Goal: Information Seeking & Learning: Find specific fact

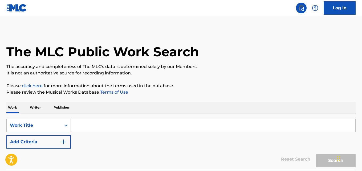
click at [126, 40] on div "The MLC Public Work Search" at bounding box center [180, 48] width 349 height 39
click at [127, 36] on div "The MLC Public Work Search" at bounding box center [180, 48] width 349 height 39
click at [103, 120] on input "Search Form" at bounding box center [213, 125] width 284 height 13
paste input "Jehova Es Mi Guerrero"
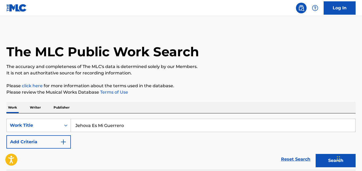
type input "Jehova Es Mi Guerrero"
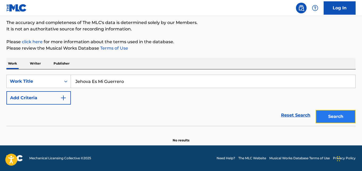
click at [329, 112] on button "Search" at bounding box center [336, 116] width 40 height 13
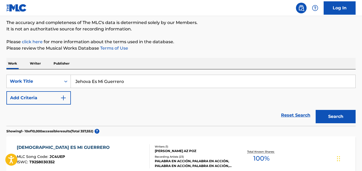
click at [129, 99] on div "SearchWithCriteriada27c8af-30d9-485f-a681-033374650d83 Work Title Jehova Es Mi …" at bounding box center [180, 90] width 349 height 30
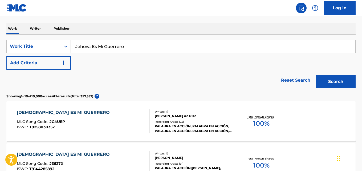
scroll to position [62, 0]
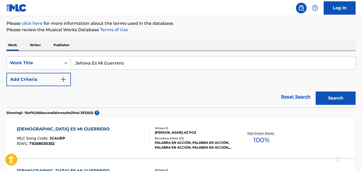
drag, startPoint x: 134, startPoint y: 65, endPoint x: 29, endPoint y: 70, distance: 105.0
click at [29, 70] on div "SearchWithCriteriada27c8af-30d9-485f-a681-033374650d83 Work Title Jehova Es Mi …" at bounding box center [180, 71] width 349 height 30
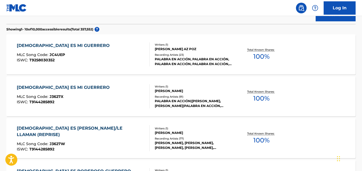
scroll to position [151, 0]
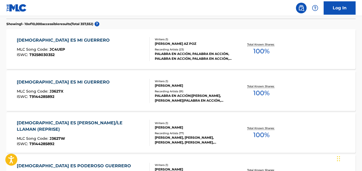
click at [67, 79] on div "[DEMOGRAPHIC_DATA] ES MI GUERRERO" at bounding box center [65, 82] width 96 height 6
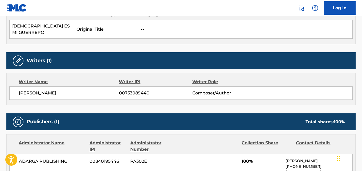
scroll to position [222, 0]
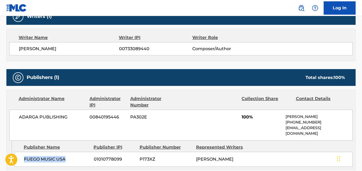
drag, startPoint x: 29, startPoint y: 136, endPoint x: 80, endPoint y: 135, distance: 50.9
click at [80, 156] on span "FUEGO MUSIC USA" at bounding box center [57, 159] width 66 height 6
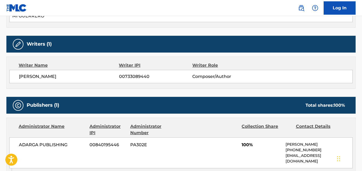
scroll to position [178, 0]
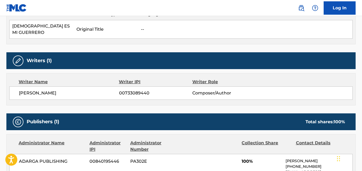
drag, startPoint x: 19, startPoint y: 74, endPoint x: 99, endPoint y: 73, distance: 79.9
click at [99, 86] on div "[PERSON_NAME] 00733089440 Composer/Author" at bounding box center [180, 92] width 343 height 13
copy span "[PERSON_NAME]"
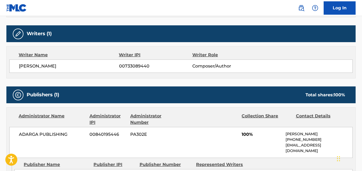
scroll to position [222, 0]
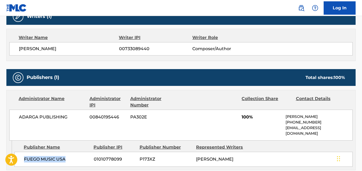
drag, startPoint x: 20, startPoint y: 136, endPoint x: 74, endPoint y: 138, distance: 53.3
click at [74, 152] on div "FUEGO MUSIC USA 01010778099 P173XZ [PERSON_NAME]" at bounding box center [183, 159] width 338 height 15
copy span "FUEGO MUSIC USA"
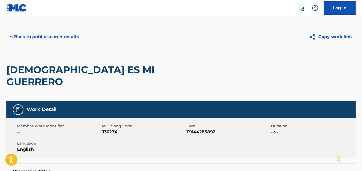
scroll to position [0, 0]
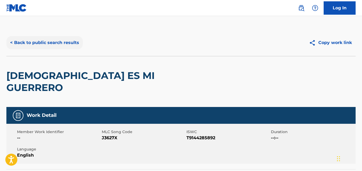
click at [69, 46] on button "< Back to public search results" at bounding box center [44, 42] width 76 height 13
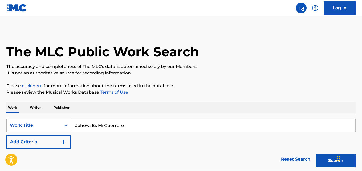
drag, startPoint x: 137, startPoint y: 125, endPoint x: 58, endPoint y: 130, distance: 78.5
click at [58, 130] on div "SearchWithCriteriada27c8af-30d9-485f-a681-033374650d83 Work Title Jehova Es [PE…" at bounding box center [180, 125] width 349 height 13
paste input "Gravesinger"
type input "Gravesinger"
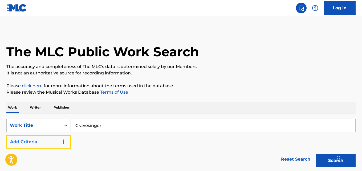
click at [54, 142] on button "Add Criteria" at bounding box center [38, 141] width 64 height 13
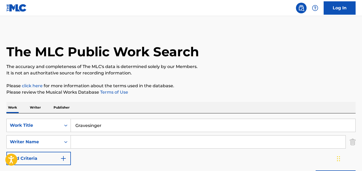
click at [78, 140] on input "Search Form" at bounding box center [208, 141] width 275 height 13
paste input "Shadow of Intent"
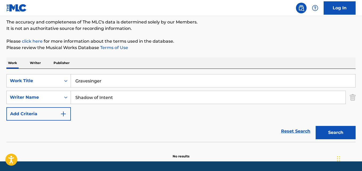
scroll to position [60, 0]
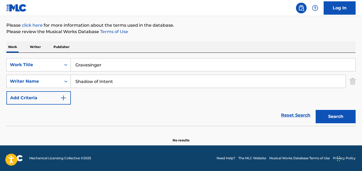
drag, startPoint x: 135, startPoint y: 80, endPoint x: 41, endPoint y: 84, distance: 94.4
click at [41, 84] on div "SearchWithCriteriaa658e208-229c-4b4f-bd8b-a595789640e7 Writer Name Shadow of In…" at bounding box center [180, 81] width 349 height 13
paste input "COTT"
click at [316, 110] on button "Search" at bounding box center [336, 116] width 40 height 13
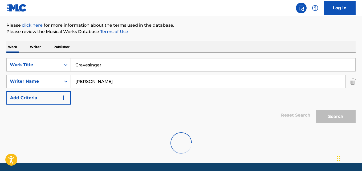
drag, startPoint x: 104, startPoint y: 81, endPoint x: 72, endPoint y: 85, distance: 32.7
click at [72, 85] on input "[PERSON_NAME]" at bounding box center [208, 81] width 275 height 13
paste input "[PERSON_NAME]"
drag, startPoint x: 165, startPoint y: 78, endPoint x: 46, endPoint y: 87, distance: 119.7
click at [46, 87] on div "SearchWithCriteriaa658e208-229c-4b4f-bd8b-a595789640e7 Writer Name [PERSON_NAME]" at bounding box center [180, 81] width 349 height 13
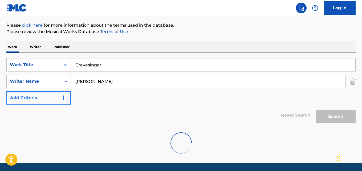
paste input "[PERSON_NAME]"
drag, startPoint x: 84, startPoint y: 82, endPoint x: 52, endPoint y: 82, distance: 32.5
click at [52, 82] on div "SearchWithCriteriaa658e208-229c-4b4f-bd8b-a595789640e7 Writer Name [PERSON_NAME]" at bounding box center [180, 81] width 349 height 13
drag, startPoint x: 116, startPoint y: 82, endPoint x: 77, endPoint y: 82, distance: 39.7
click at [77, 82] on input "[PERSON_NAME]" at bounding box center [208, 81] width 275 height 13
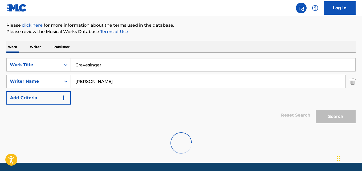
type input "[PERSON_NAME]"
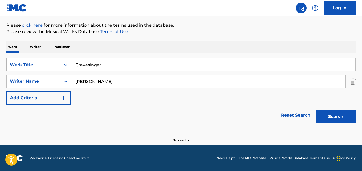
drag, startPoint x: 121, startPoint y: 59, endPoint x: 58, endPoint y: 63, distance: 63.2
click at [58, 63] on div "SearchWithCriteriada27c8af-30d9-485f-a681-033374650d83 Work Title Gravesinger" at bounding box center [180, 64] width 349 height 13
paste input "Phantom"
type input "Phantom"
drag, startPoint x: 100, startPoint y: 85, endPoint x: 21, endPoint y: 95, distance: 80.1
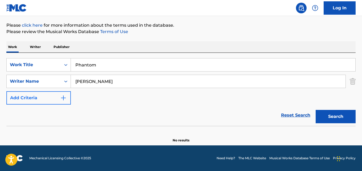
click at [21, 95] on div "SearchWithCriteriada27c8af-30d9-485f-a681-033374650d83 Work Title Phantom Searc…" at bounding box center [180, 81] width 349 height 46
paste input "Sleepy Hollow"
type input "Sleepy Hollow"
click at [316, 110] on button "Search" at bounding box center [336, 116] width 40 height 13
click at [291, 116] on link "Reset Search" at bounding box center [295, 115] width 35 height 12
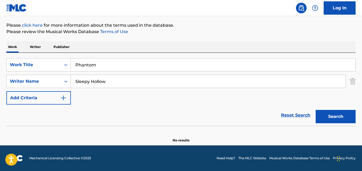
scroll to position [44, 0]
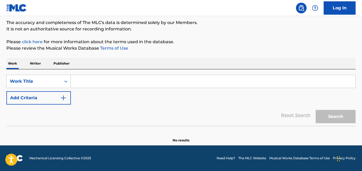
click at [191, 113] on div "Reset Search Search" at bounding box center [180, 114] width 349 height 21
click at [240, 38] on div "The MLC Public Work Search The accuracy and completeness of The MLC's data is d…" at bounding box center [181, 63] width 362 height 157
click at [263, 120] on div "Reset Search Search" at bounding box center [180, 114] width 349 height 21
click at [261, 116] on div "Reset Search Search" at bounding box center [180, 114] width 349 height 21
click at [260, 116] on div "Reset Search Search" at bounding box center [180, 114] width 349 height 21
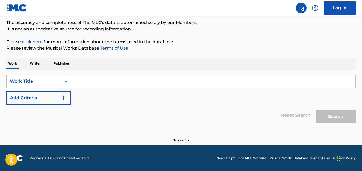
drag, startPoint x: 193, startPoint y: 131, endPoint x: 194, endPoint y: 115, distance: 16.0
click at [194, 125] on div "SearchWithCriteriada27c8af-30d9-485f-a681-033374650d83 Work Title Add Criteria …" at bounding box center [180, 105] width 349 height 73
click at [190, 103] on div "SearchWithCriteriada27c8af-30d9-485f-a681-033374650d83 Work Title Add Criteria" at bounding box center [180, 90] width 349 height 30
click at [173, 103] on div "SearchWithCriteriada27c8af-30d9-485f-a681-033374650d83 Work Title Add Criteria" at bounding box center [180, 90] width 349 height 30
click at [175, 102] on div "SearchWithCriteriada27c8af-30d9-485f-a681-033374650d83 Work Title Add Criteria" at bounding box center [180, 90] width 349 height 30
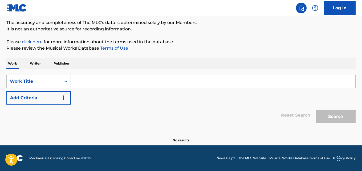
drag, startPoint x: 175, startPoint y: 102, endPoint x: 182, endPoint y: 95, distance: 10.2
click at [182, 95] on div "SearchWithCriteriada27c8af-30d9-485f-a681-033374650d83 Work Title Add Criteria" at bounding box center [180, 90] width 349 height 30
